Goal: Information Seeking & Learning: Check status

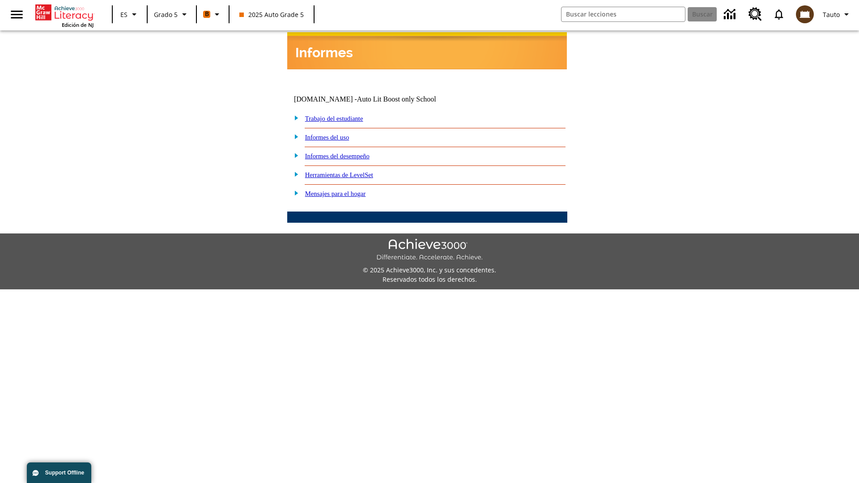
click at [349, 153] on link "Informes del desempeño" at bounding box center [337, 156] width 64 height 7
click at [0, 0] on link "¿Cómo se están desempeñando mis estudiantes en su habilidad lectora?" at bounding box center [0, 0] width 0 height 0
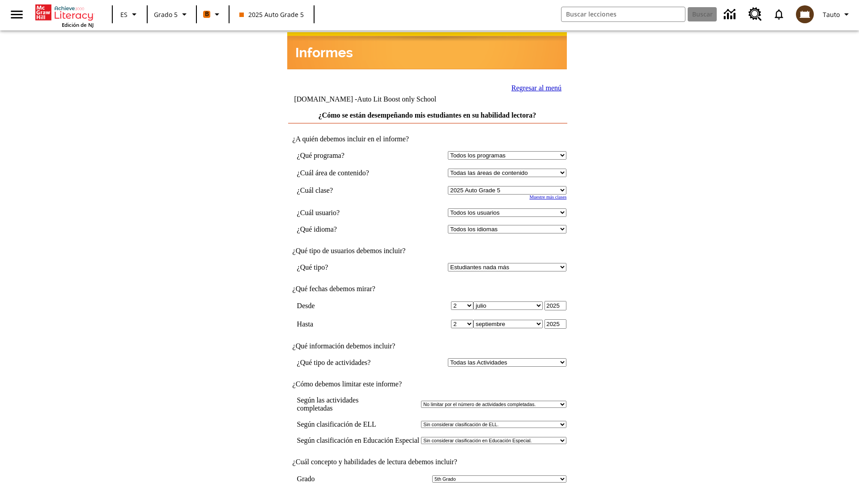
select select "11133131"
click at [509, 208] on select "Todos los usuarios Cat, Sautoen Cat, Sautoes Cat, Sautoss Donotlogin, Sautoen T…" at bounding box center [507, 212] width 119 height 8
select select "21437107"
